Goal: Task Accomplishment & Management: Use online tool/utility

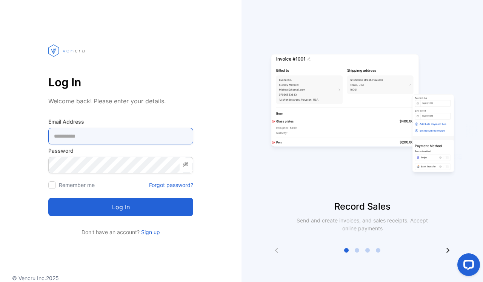
type Address-inputemail "**********"
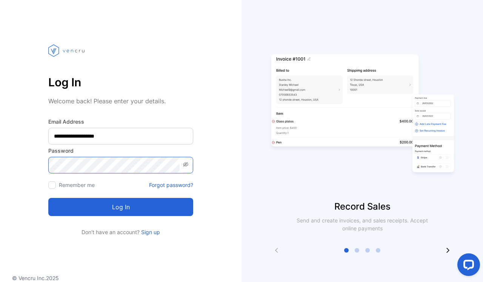
click at [121, 207] on button "Log in" at bounding box center [120, 207] width 145 height 18
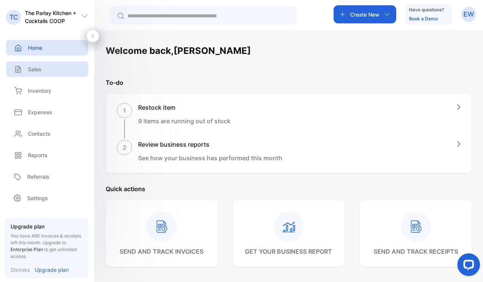
click at [41, 66] on p "Sales" at bounding box center [35, 69] width 14 height 8
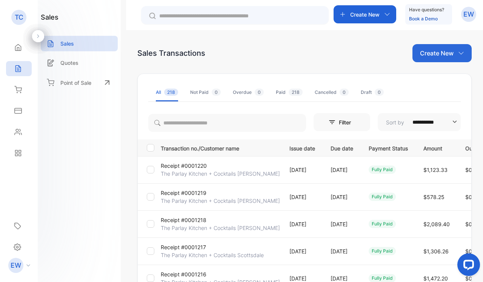
click at [185, 194] on p "Receipt #0001219" at bounding box center [184, 193] width 46 height 8
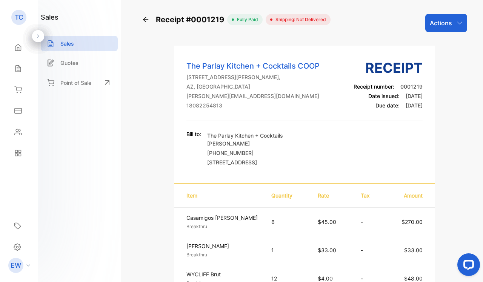
click at [426, 23] on div "Actions" at bounding box center [446, 23] width 42 height 18
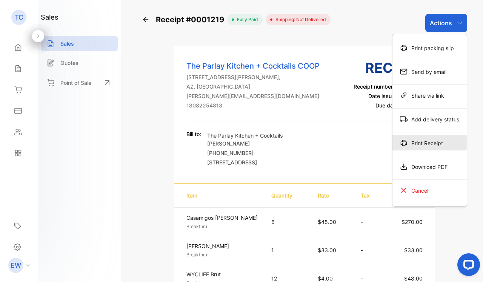
click at [410, 144] on div "Print Receipt" at bounding box center [429, 142] width 74 height 15
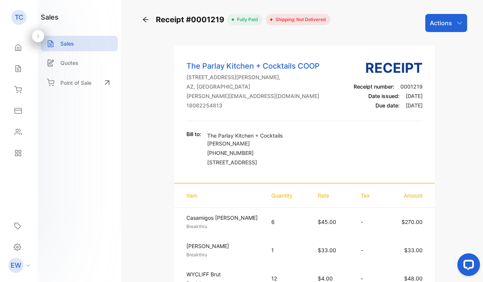
click at [146, 21] on icon at bounding box center [145, 19] width 5 height 5
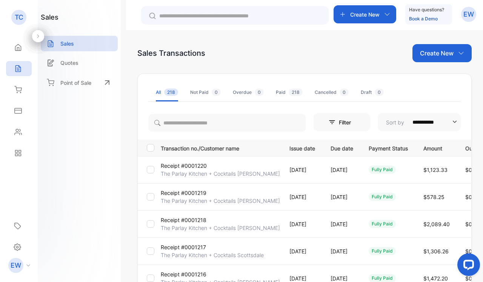
click at [188, 163] on p "Receipt #0001220" at bounding box center [184, 166] width 46 height 8
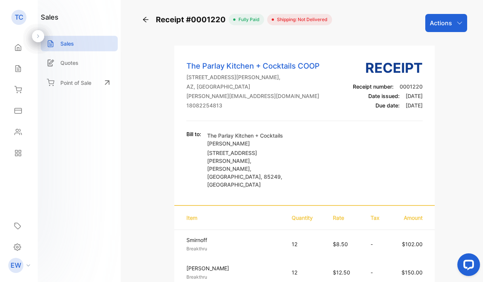
click at [441, 25] on p "Actions" at bounding box center [440, 22] width 22 height 9
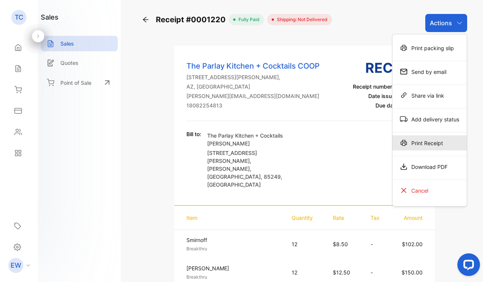
click at [406, 144] on div "Print Receipt" at bounding box center [429, 142] width 74 height 15
